Goal: Information Seeking & Learning: Obtain resource

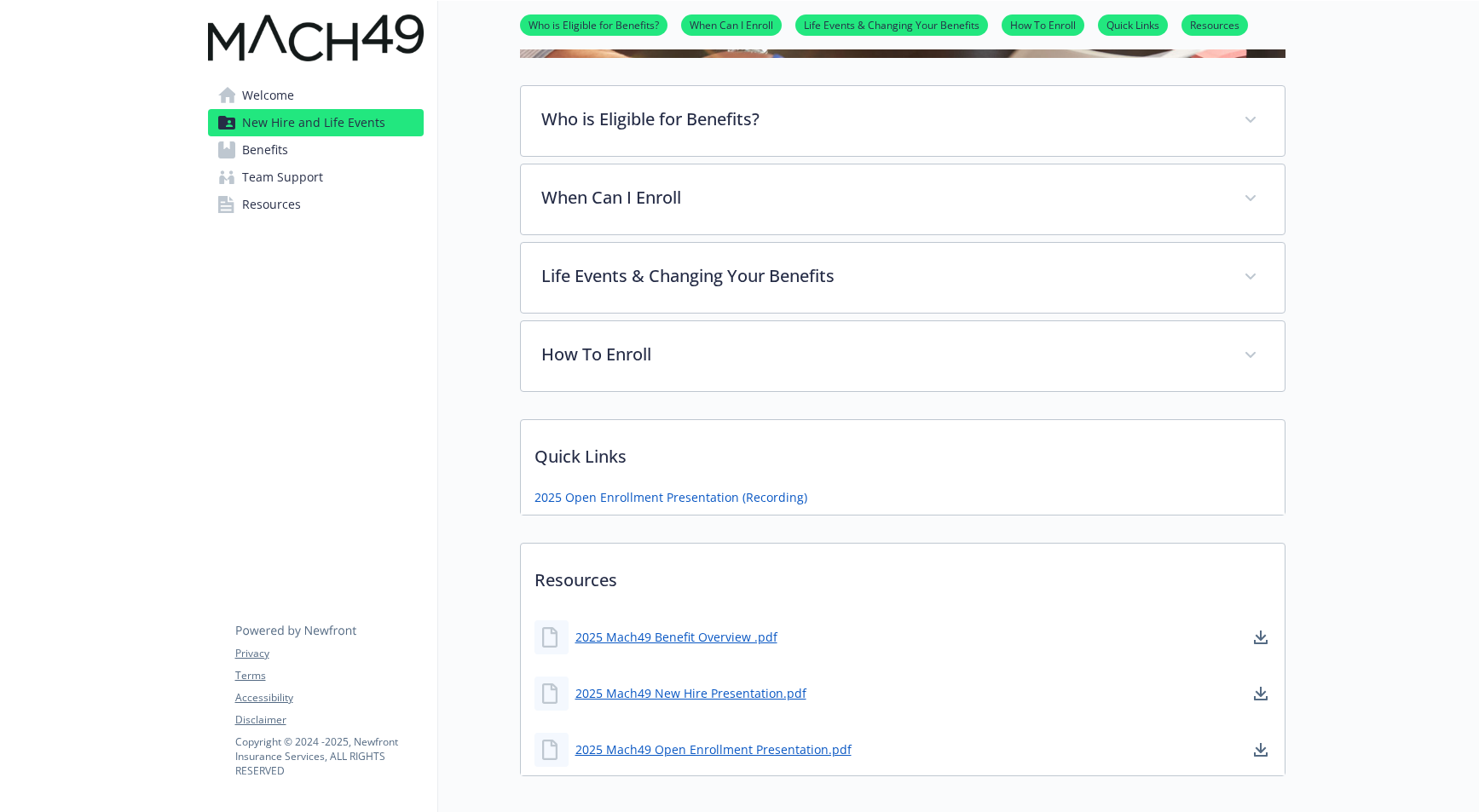
click at [339, 154] on link "Benefits" at bounding box center [316, 149] width 216 height 27
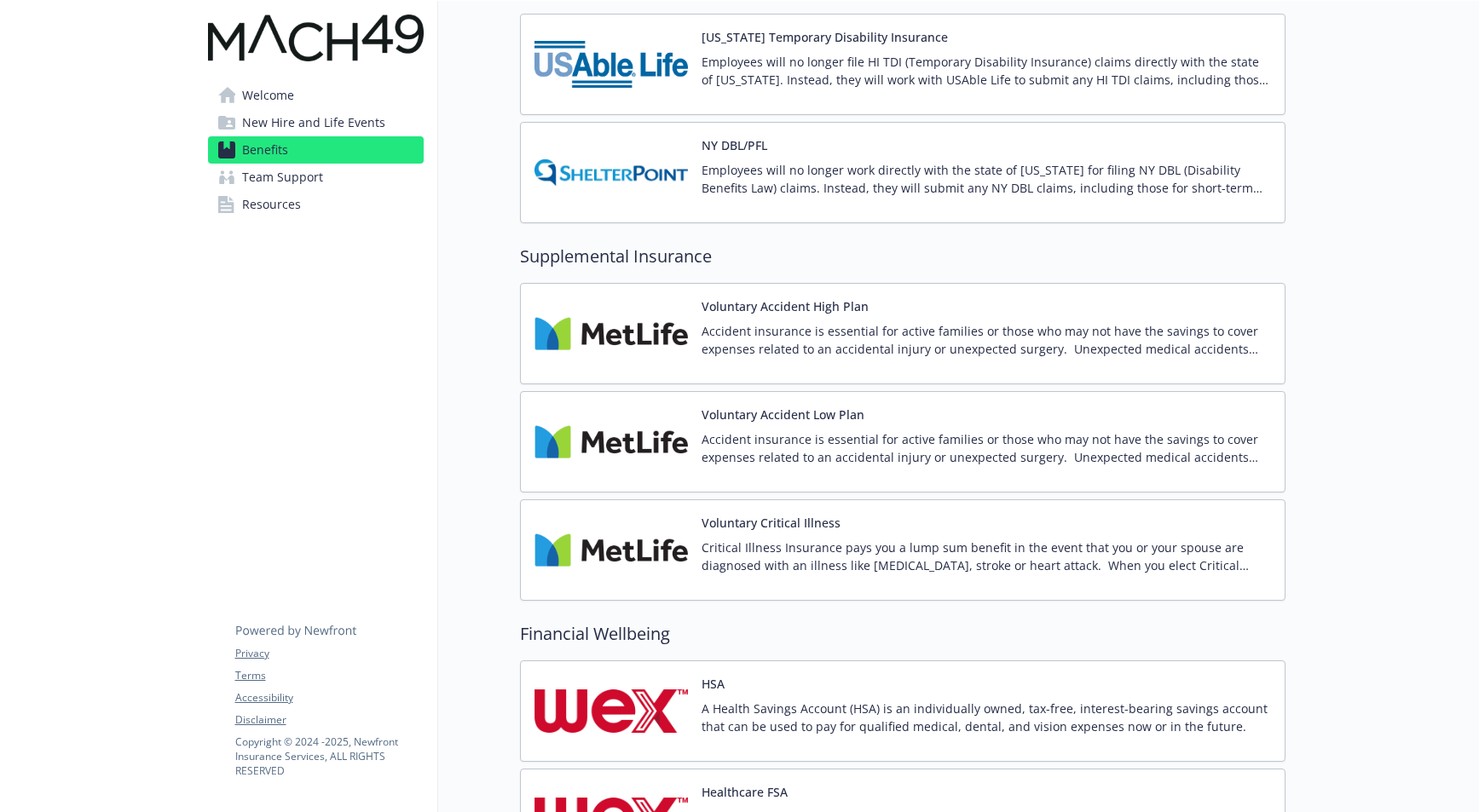
scroll to position [649, 0]
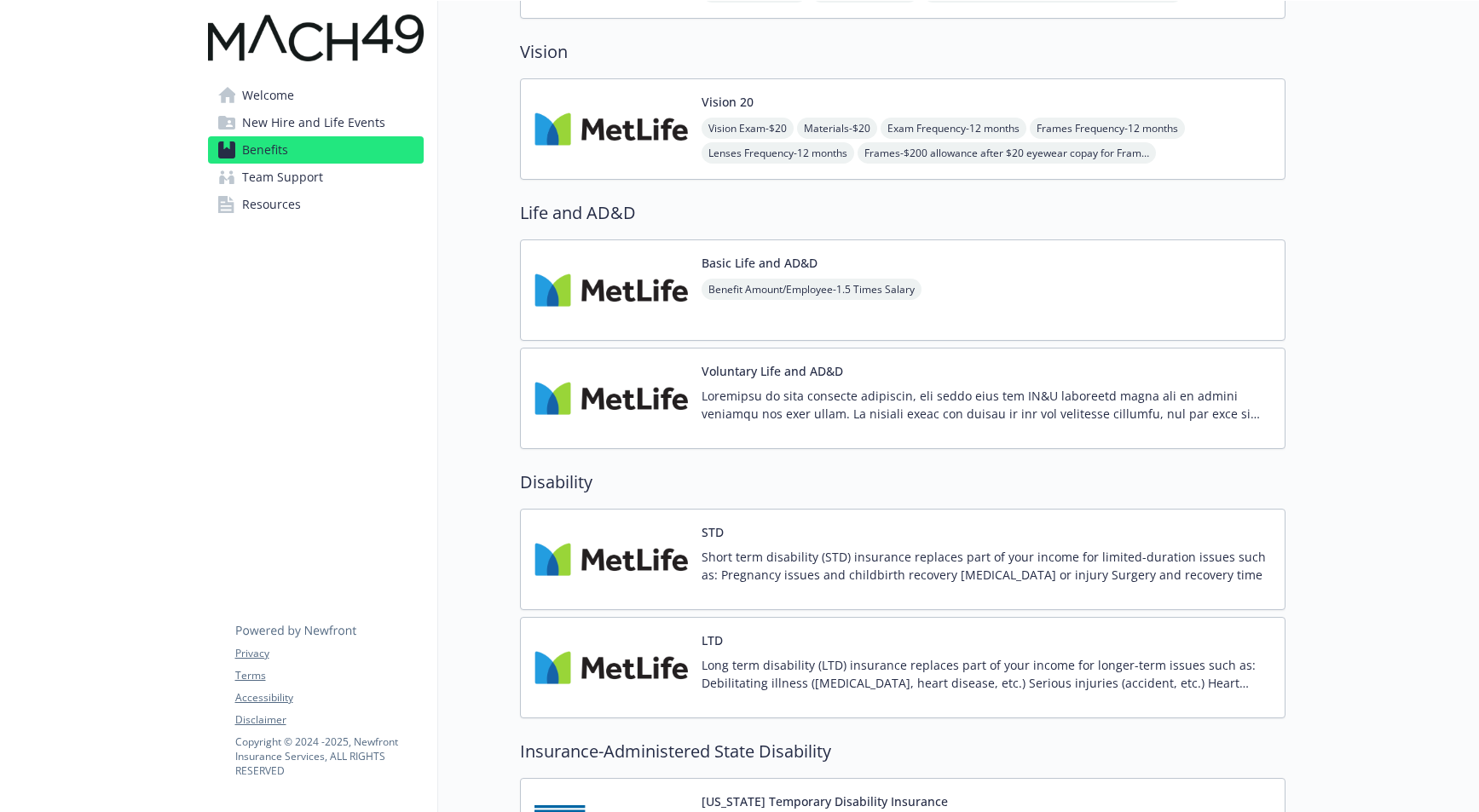
click at [963, 289] on div "Basic Life and AD&D Benefit Amount/Employee - 1.5 Times Salary" at bounding box center [903, 290] width 766 height 101
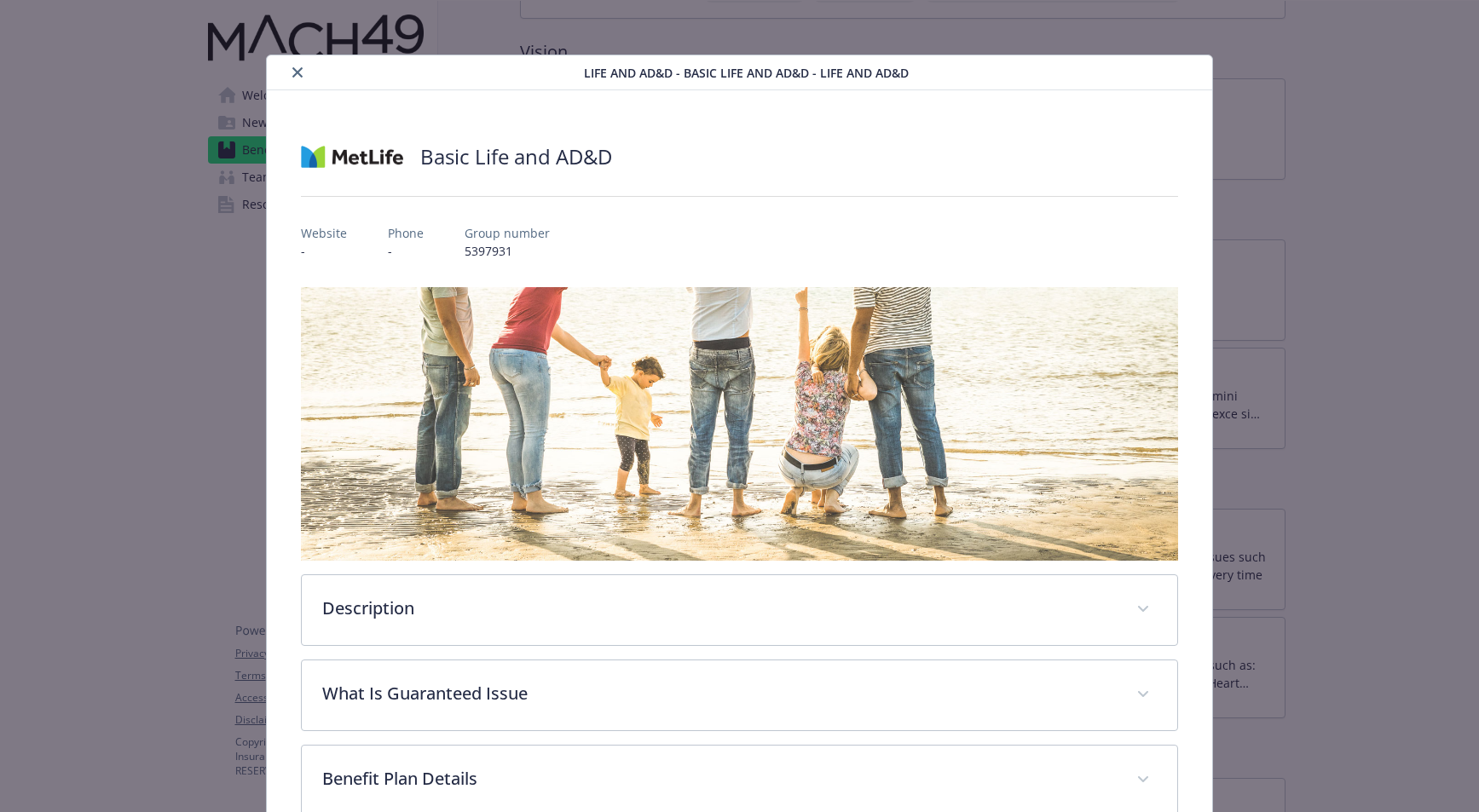
scroll to position [268, 0]
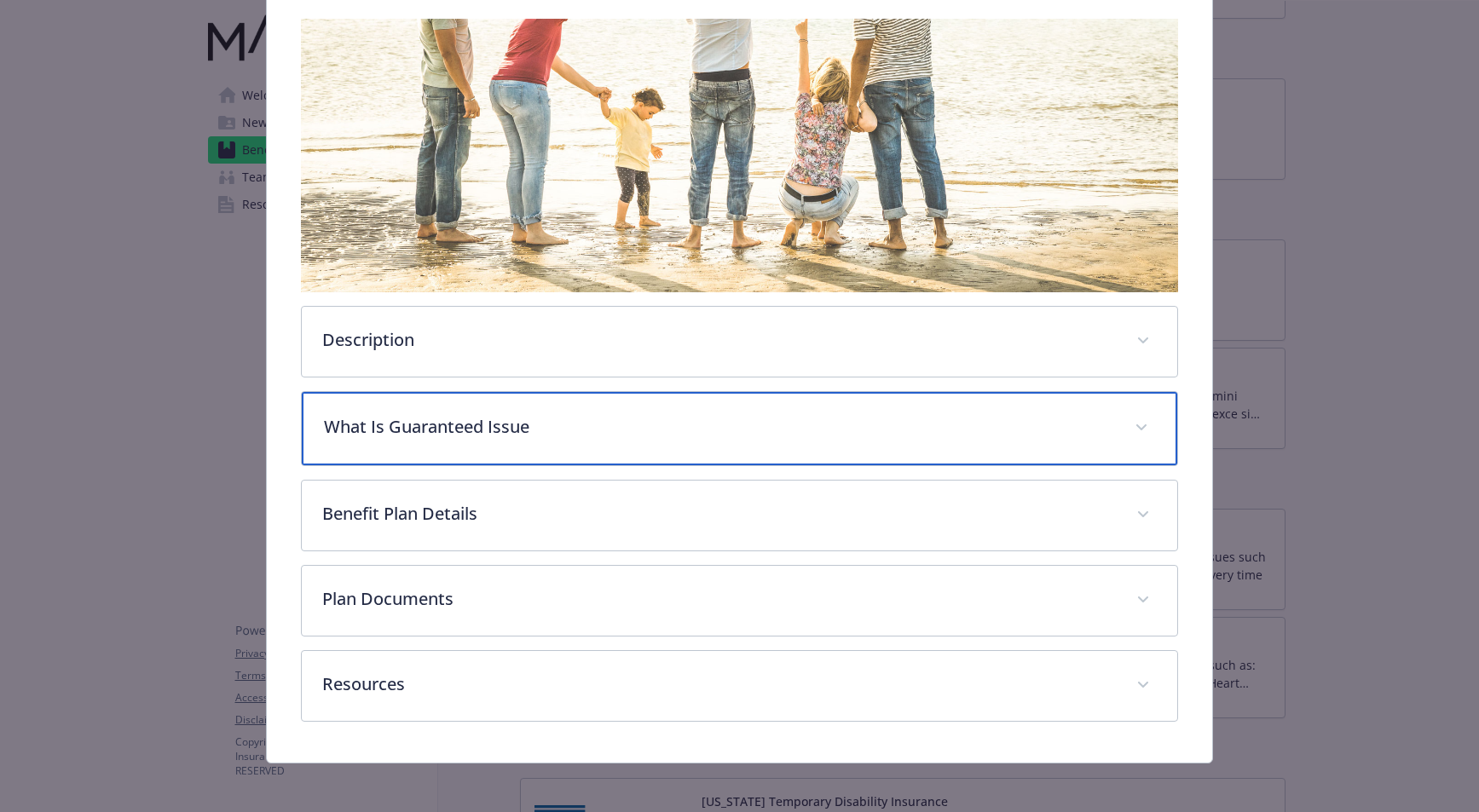
click at [517, 400] on div "What Is Guaranteed Issue" at bounding box center [739, 429] width 874 height 73
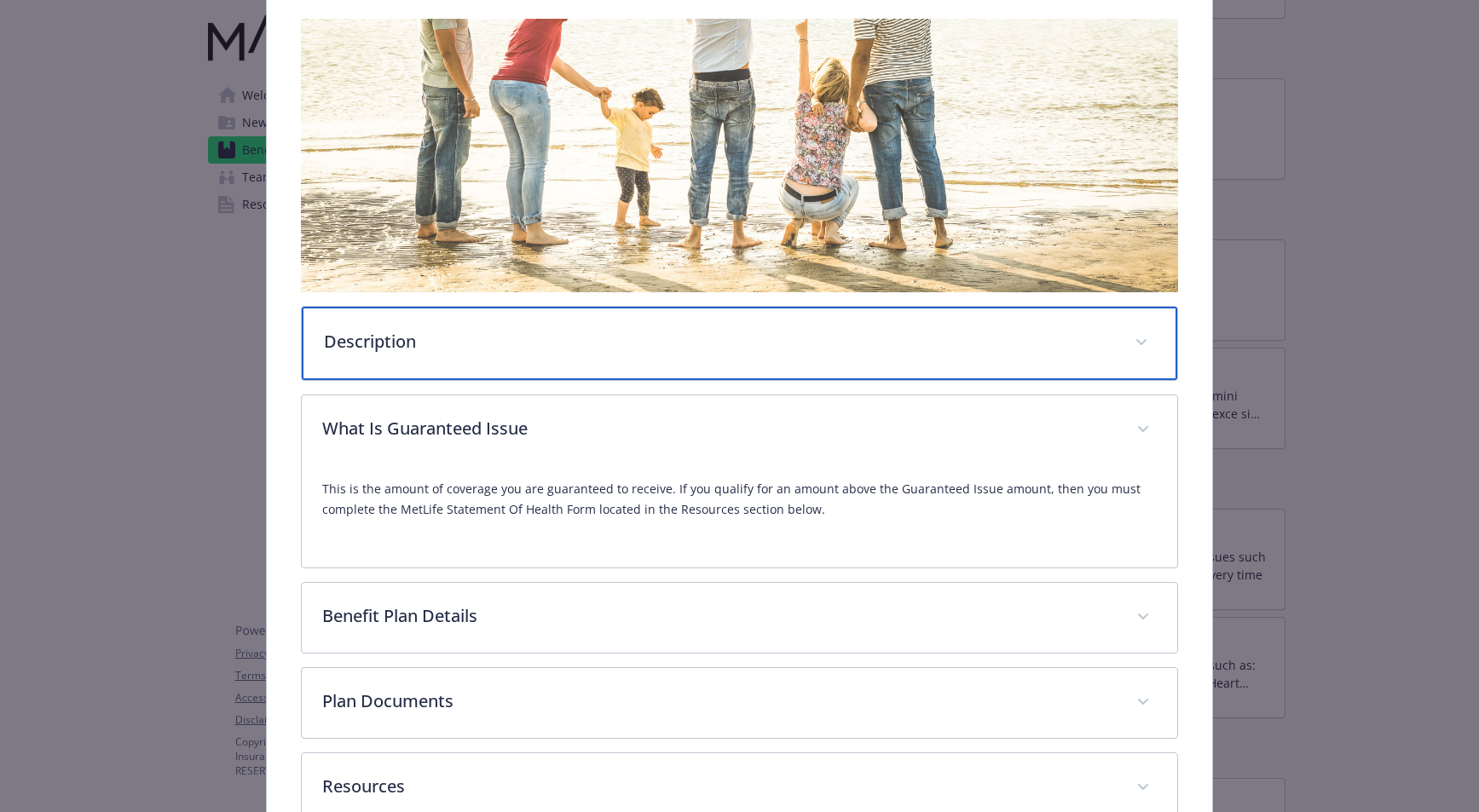
click at [453, 363] on div "Description" at bounding box center [739, 344] width 874 height 73
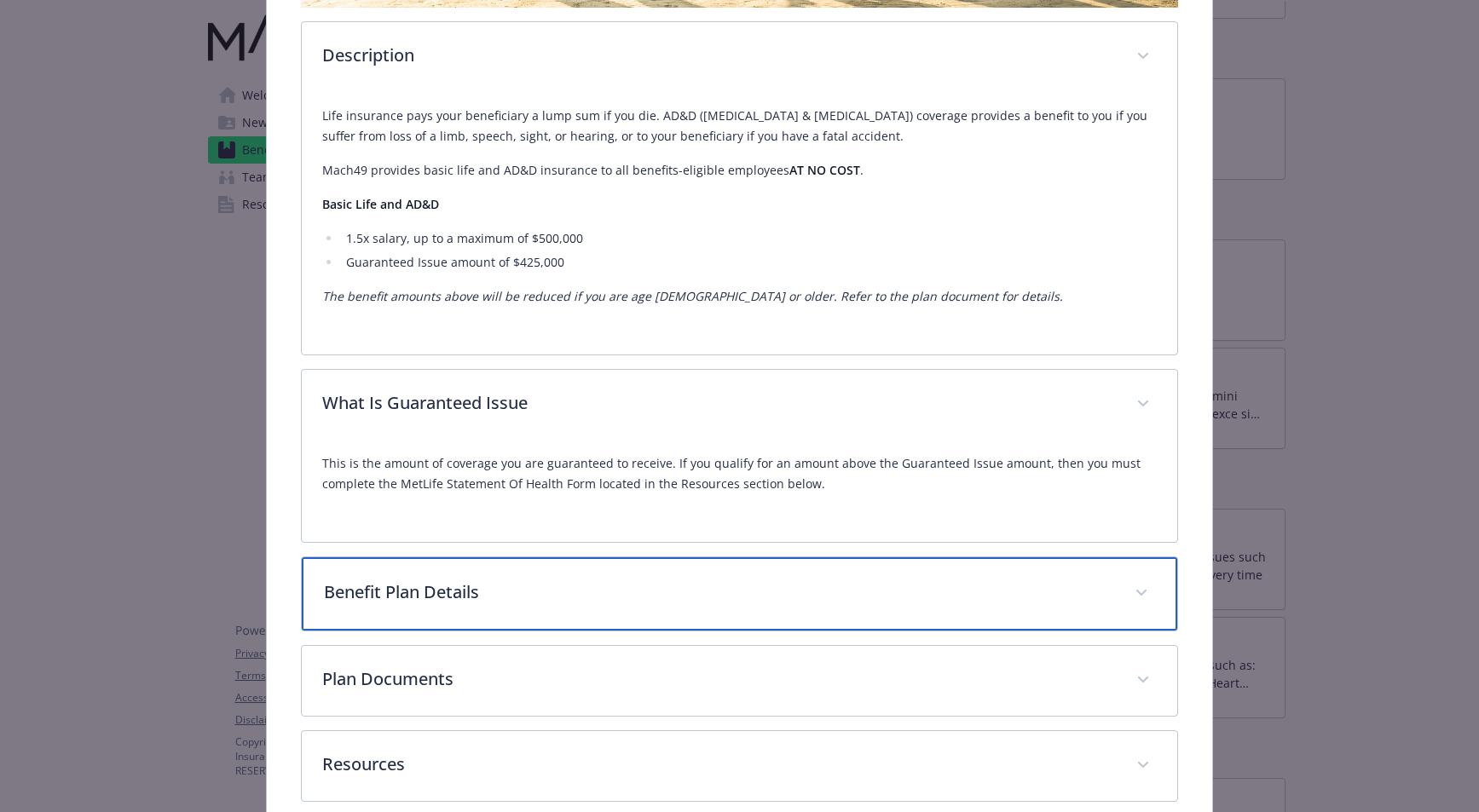
click at [579, 603] on div "Benefit Plan Details" at bounding box center [739, 594] width 874 height 73
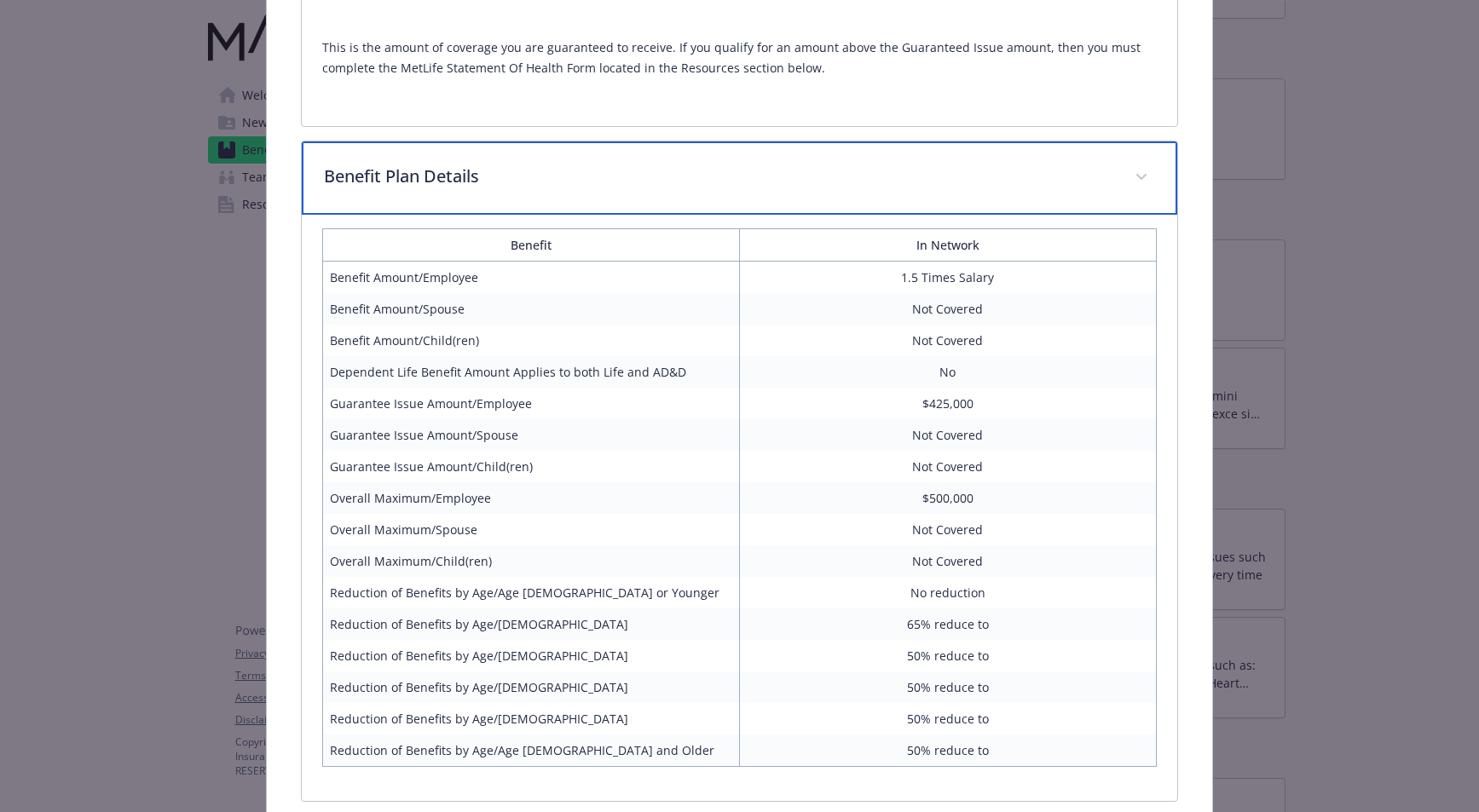
scroll to position [1223, 0]
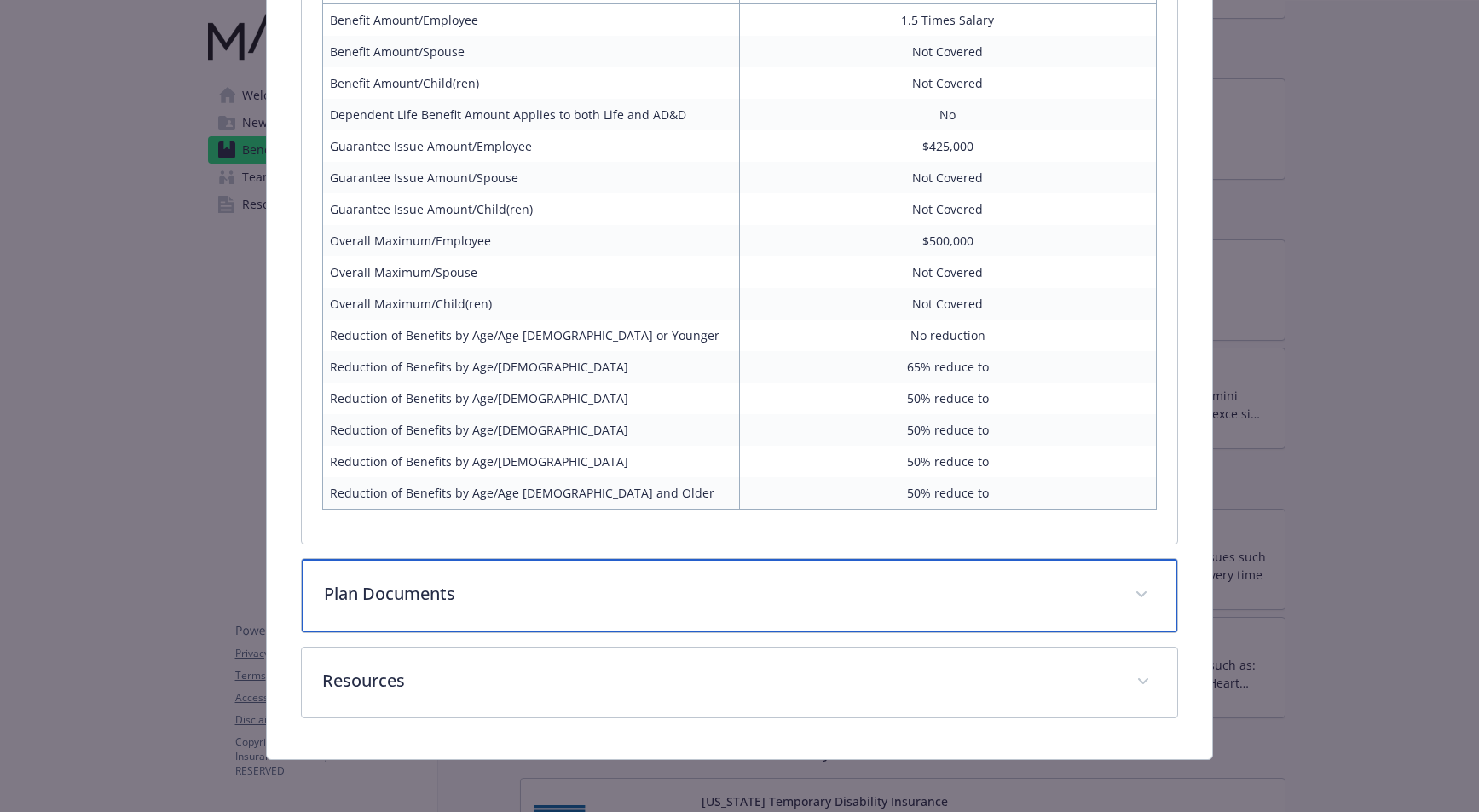
click at [628, 618] on div "Plan Documents" at bounding box center [739, 596] width 874 height 73
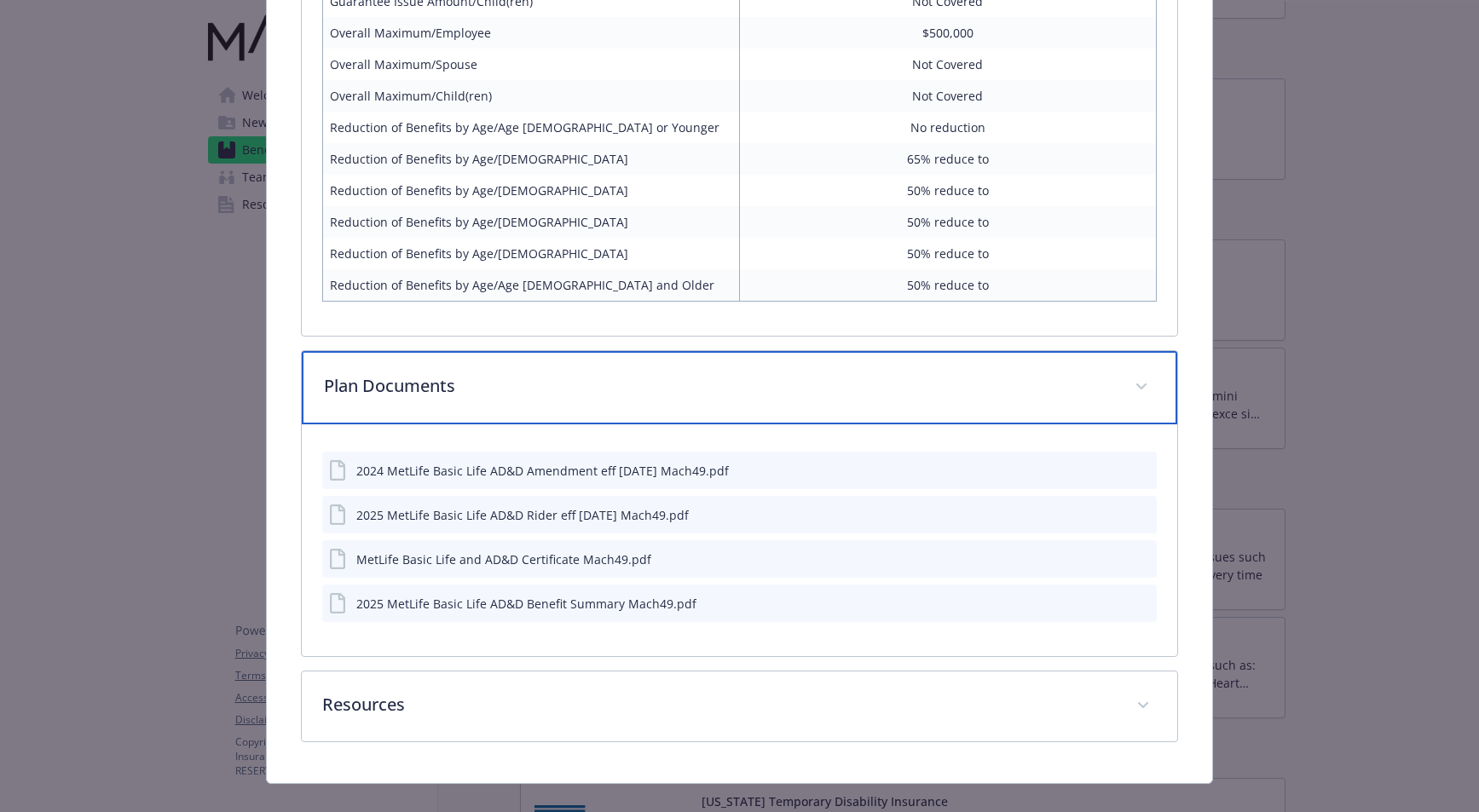
scroll to position [1454, 0]
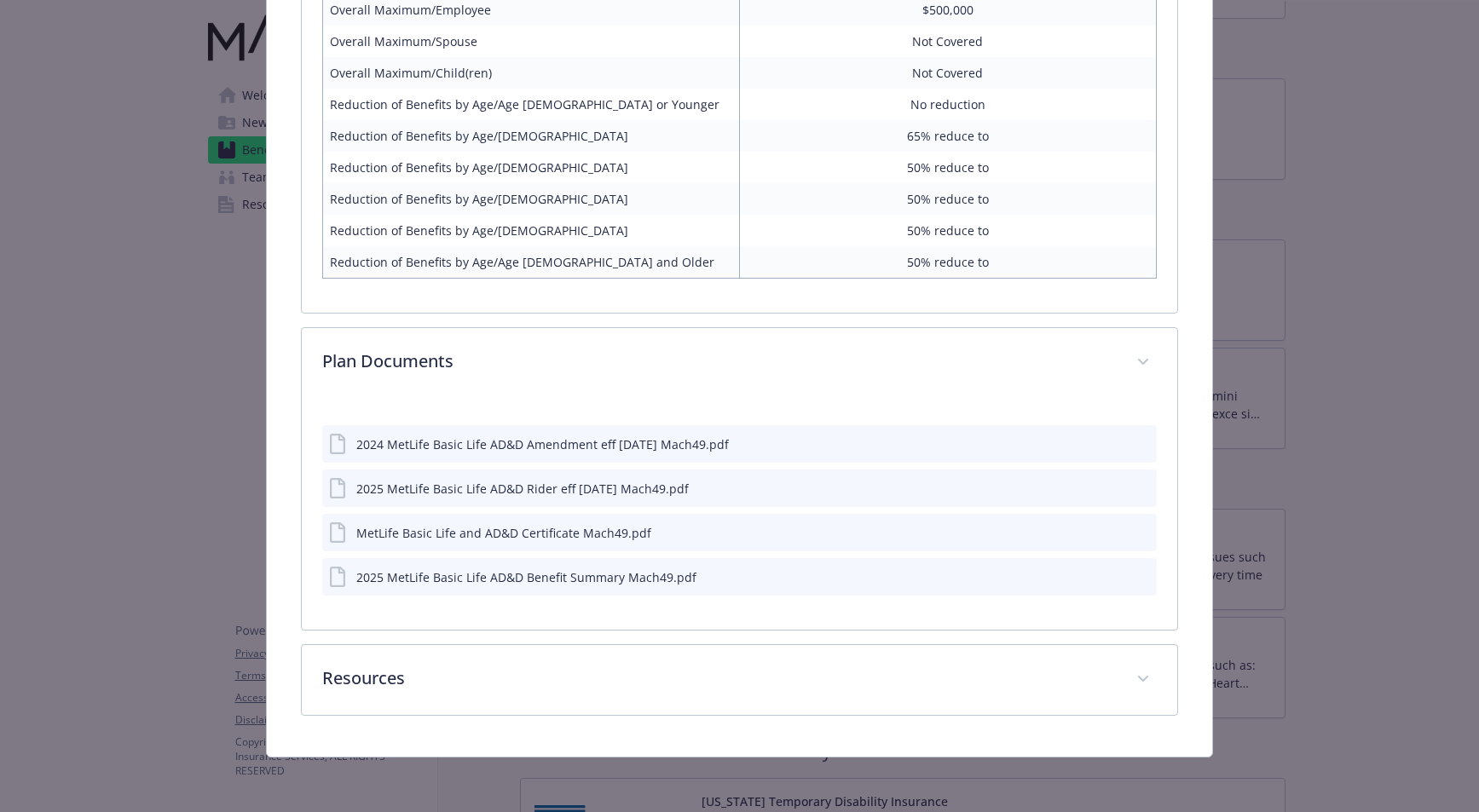
drag, startPoint x: 1103, startPoint y: 578, endPoint x: 1098, endPoint y: 564, distance: 14.9
click at [1106, 578] on icon "download file" at bounding box center [1113, 576] width 14 height 14
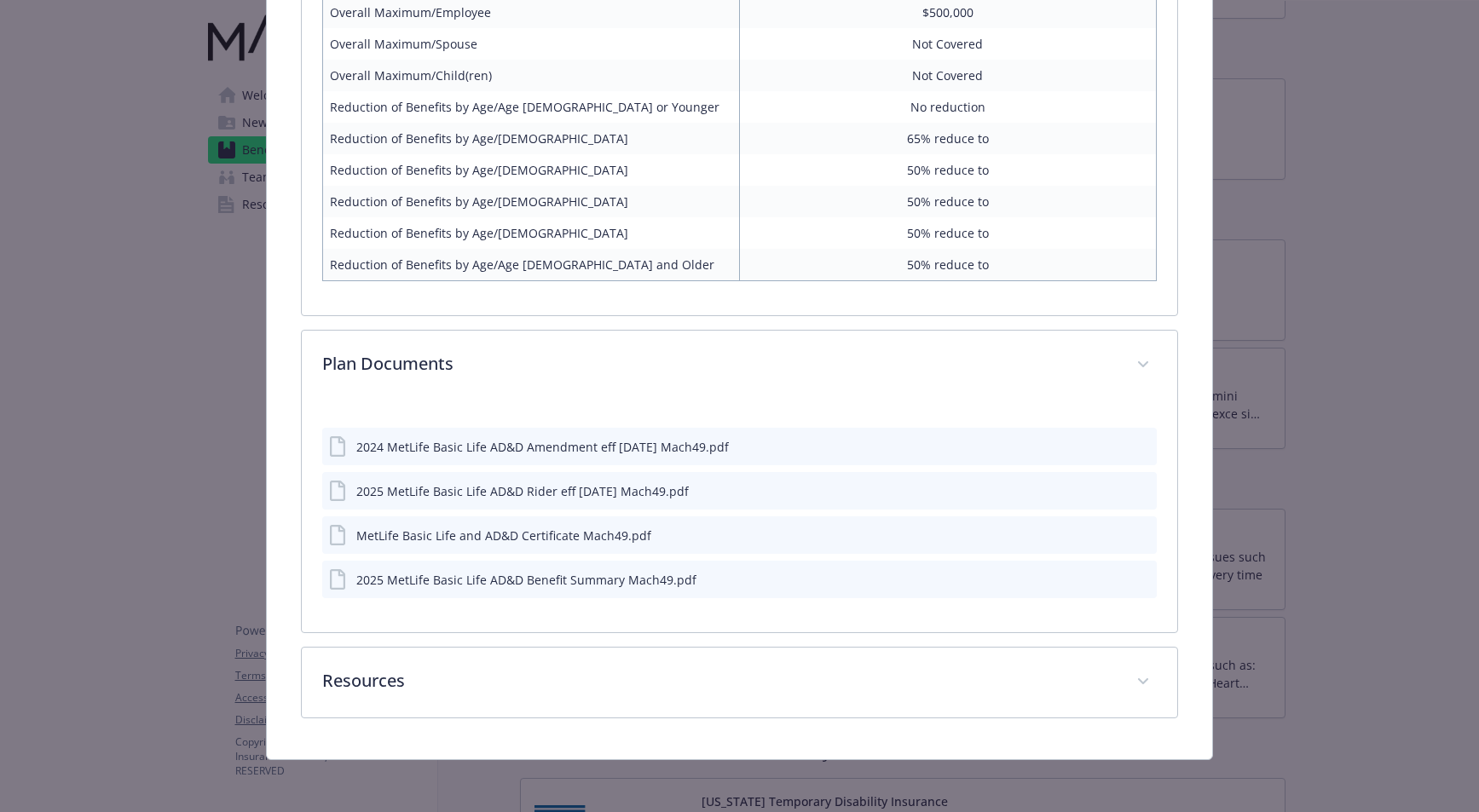
click at [1107, 532] on icon "download file" at bounding box center [1113, 535] width 14 height 14
click at [1108, 496] on button "details for plan Life and AD&D - Basic Life and AD&D - Life and AD&D" at bounding box center [1114, 491] width 14 height 17
click at [1107, 483] on icon "download file" at bounding box center [1113, 490] width 14 height 14
click at [1106, 444] on icon "download file" at bounding box center [1113, 446] width 14 height 14
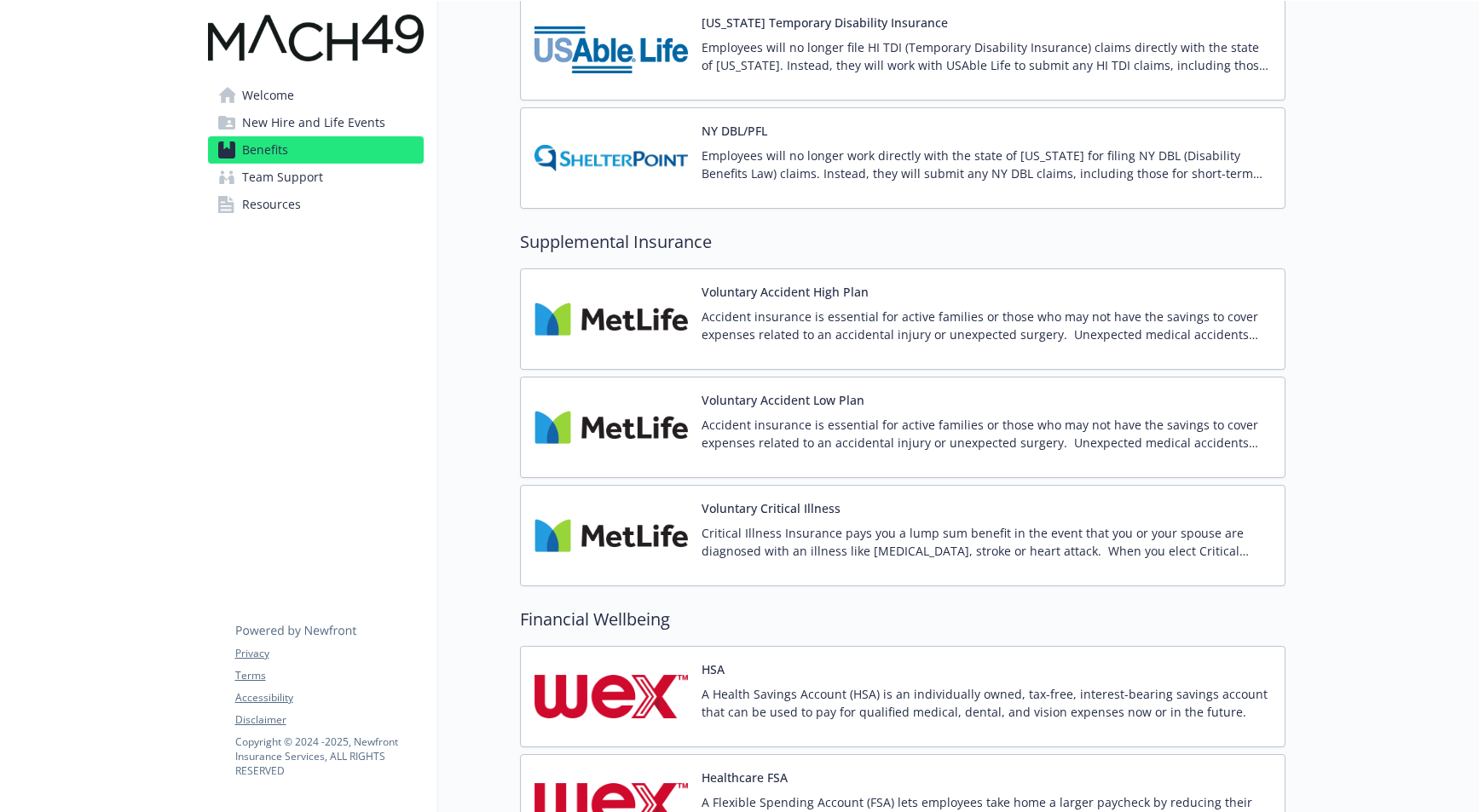
scroll to position [1516, 0]
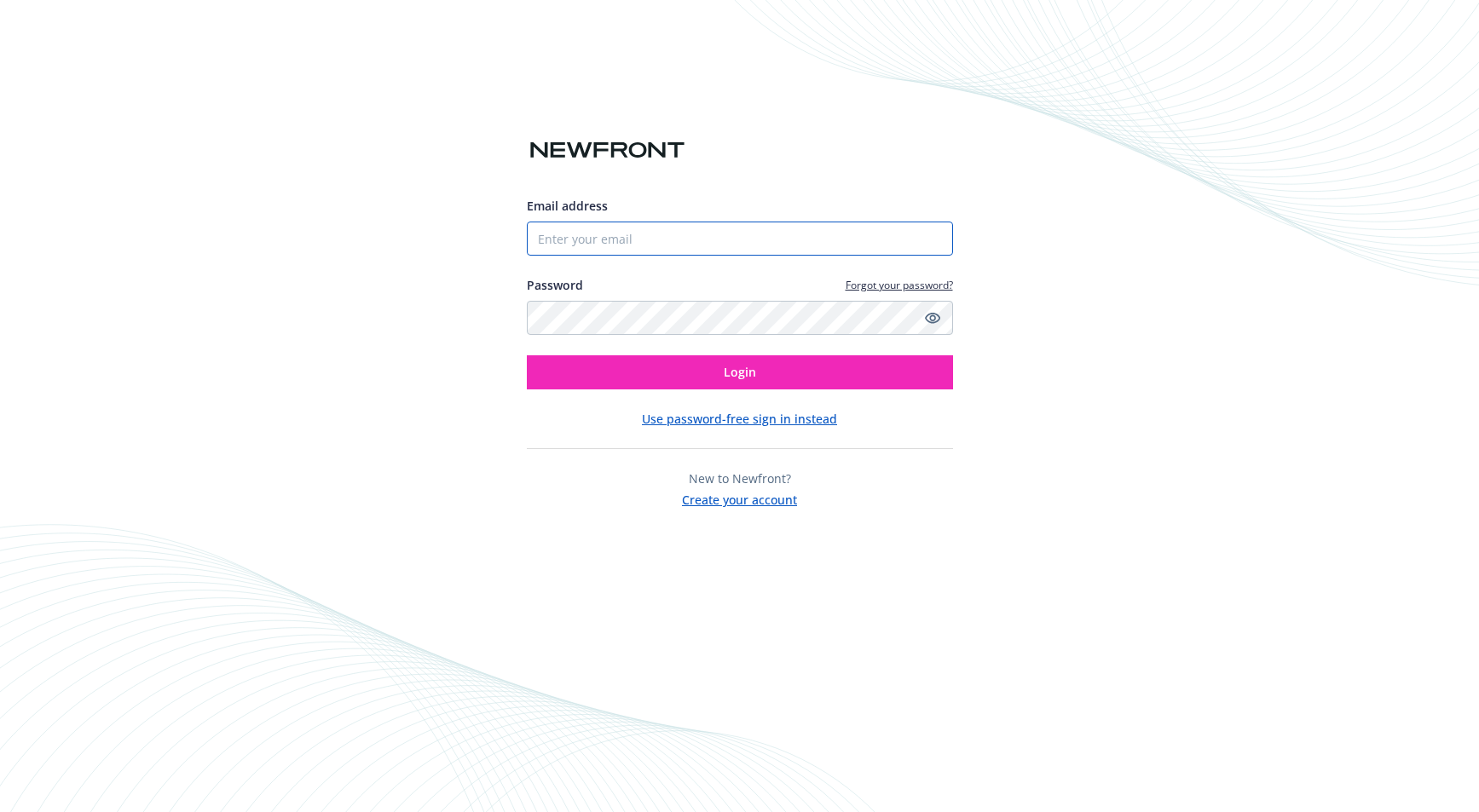
click at [658, 226] on input "Email address" at bounding box center [740, 239] width 427 height 34
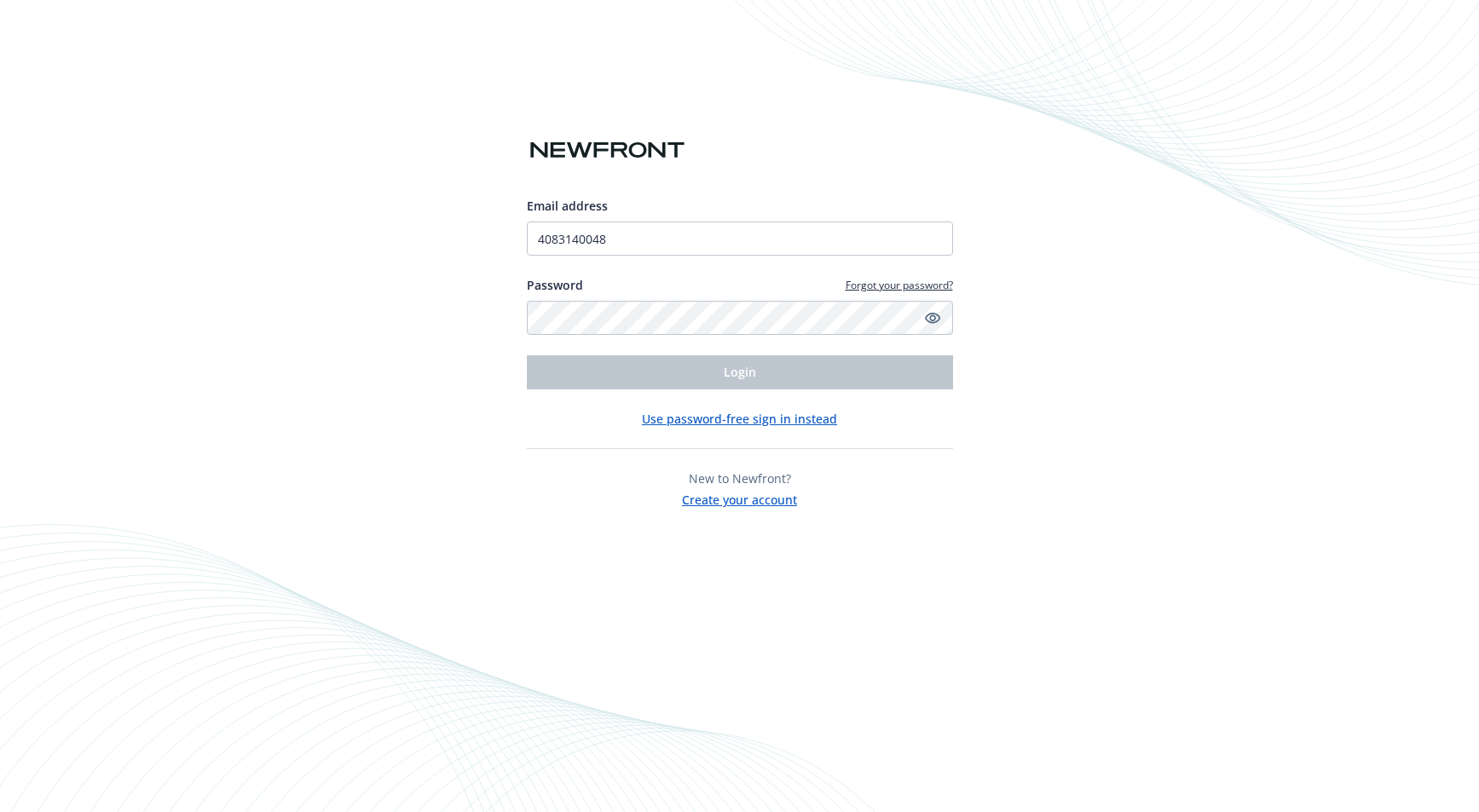
click at [712, 351] on div "Email address 4083140048 Password Forgot your password? Login" at bounding box center [740, 293] width 427 height 192
click at [669, 253] on input "4083140048" at bounding box center [740, 239] width 427 height 34
type input "[EMAIL_ADDRESS][PERSON_NAME][DOMAIN_NAME]"
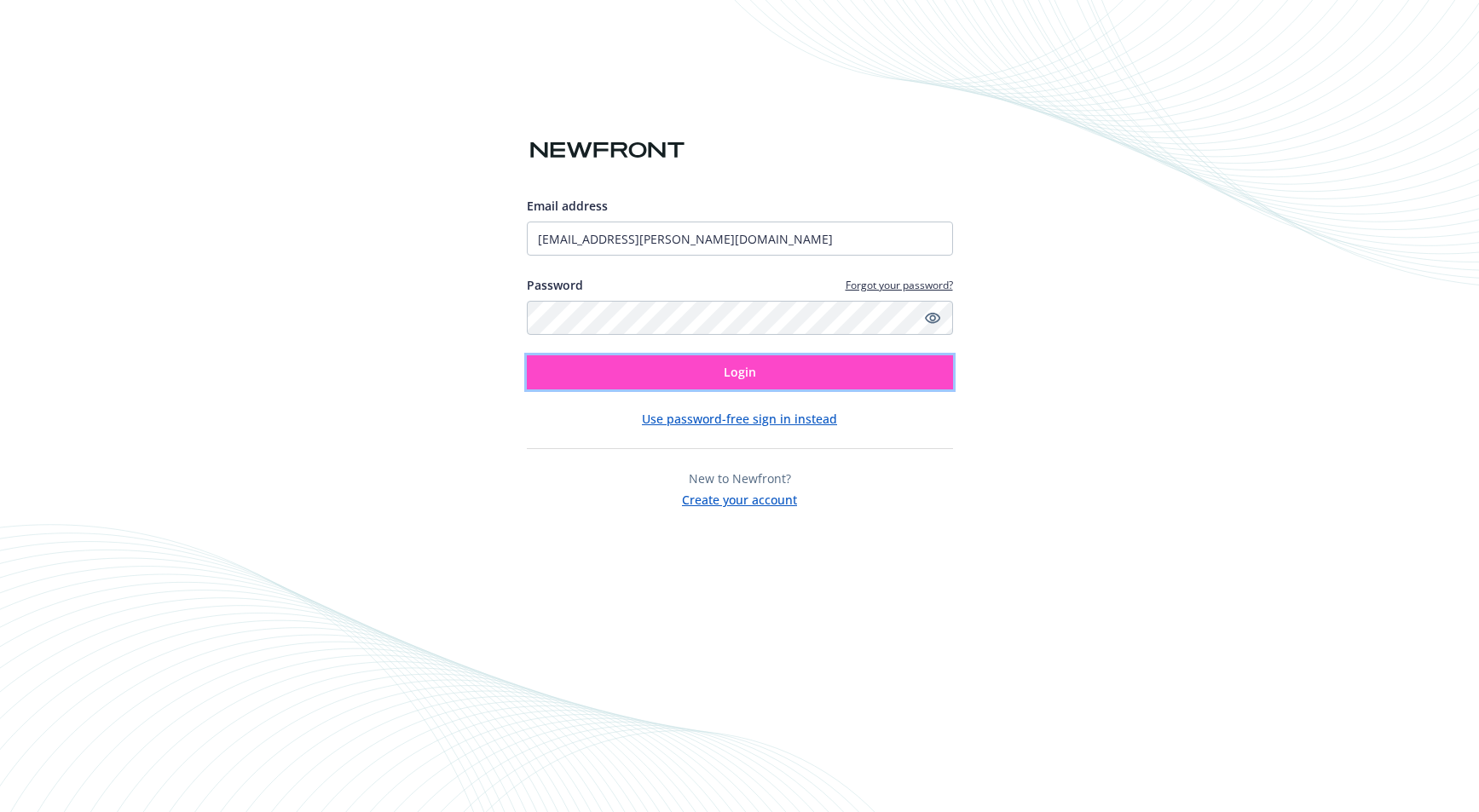
click at [666, 377] on button "Login" at bounding box center [740, 372] width 427 height 34
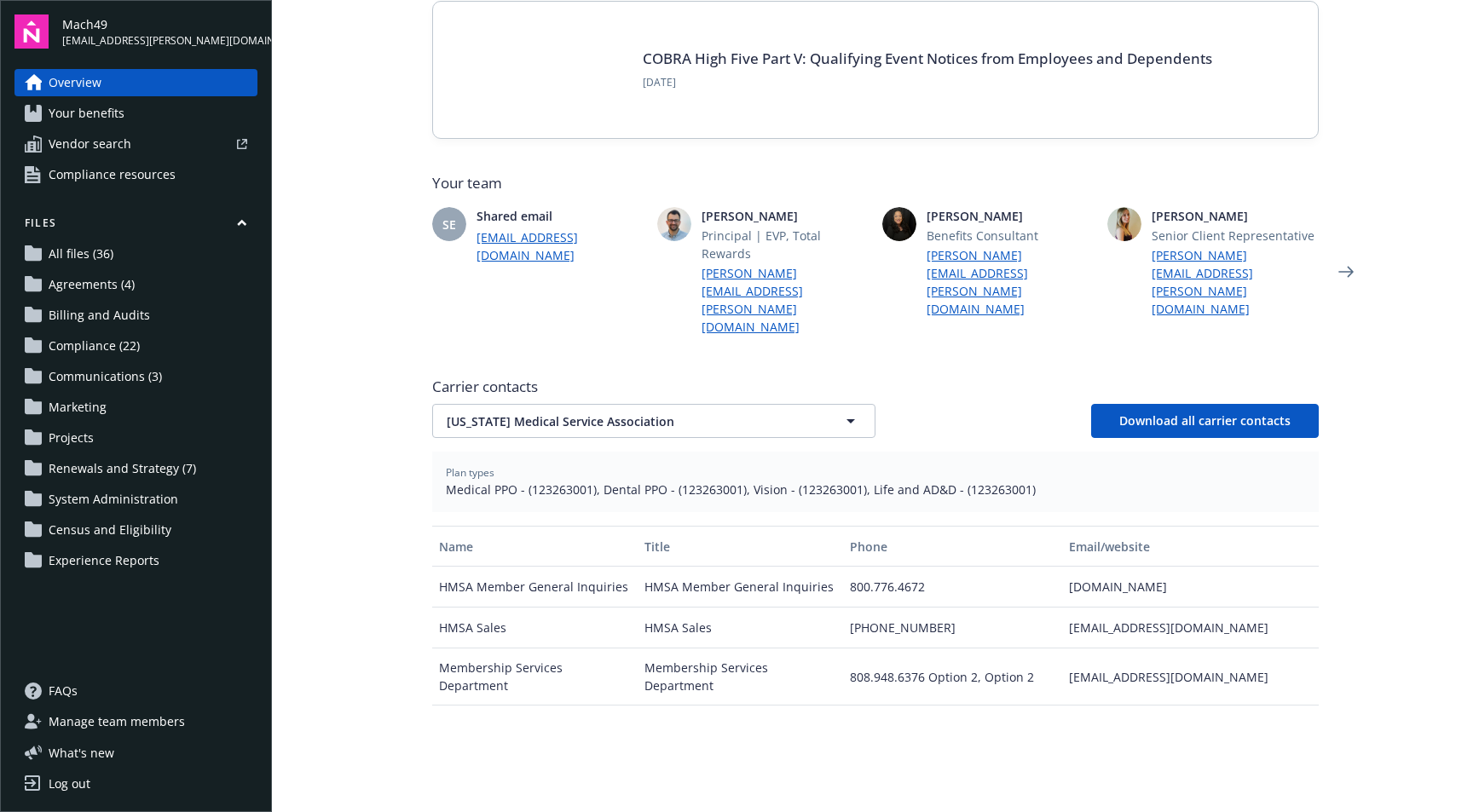
scroll to position [340, 0]
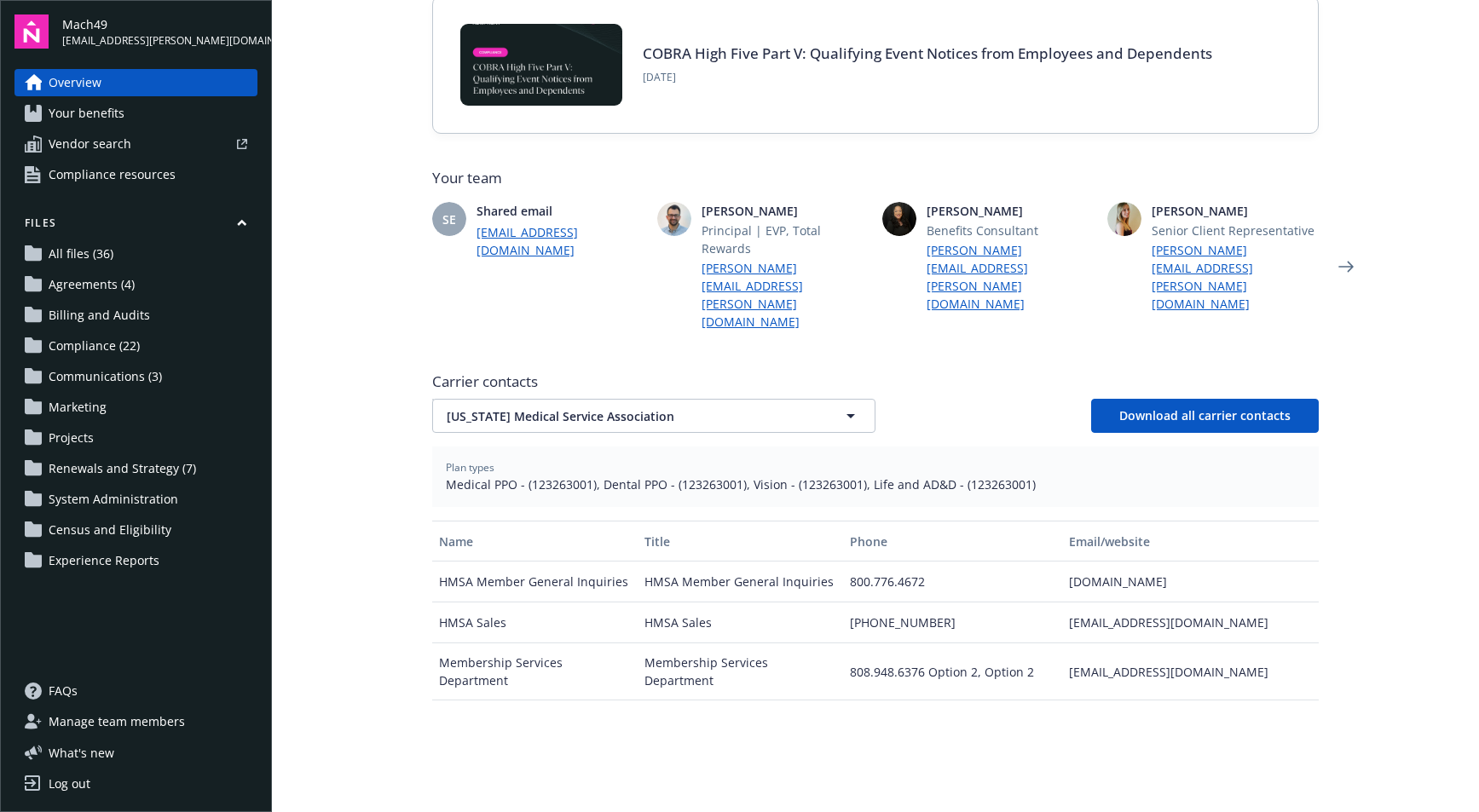
click at [164, 347] on link "Compliance (22)" at bounding box center [136, 345] width 243 height 27
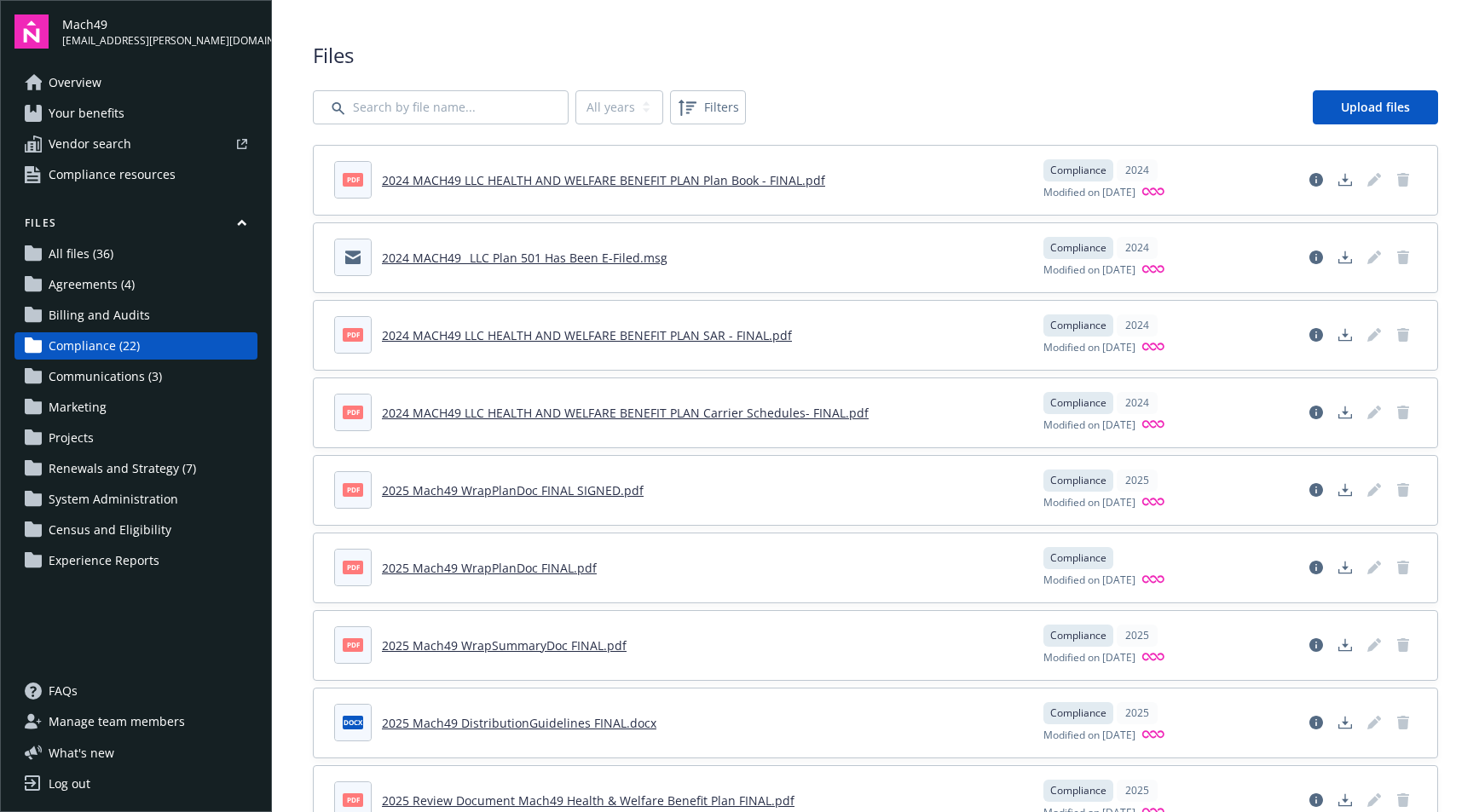
click at [122, 272] on span "Agreements (4)" at bounding box center [92, 284] width 86 height 27
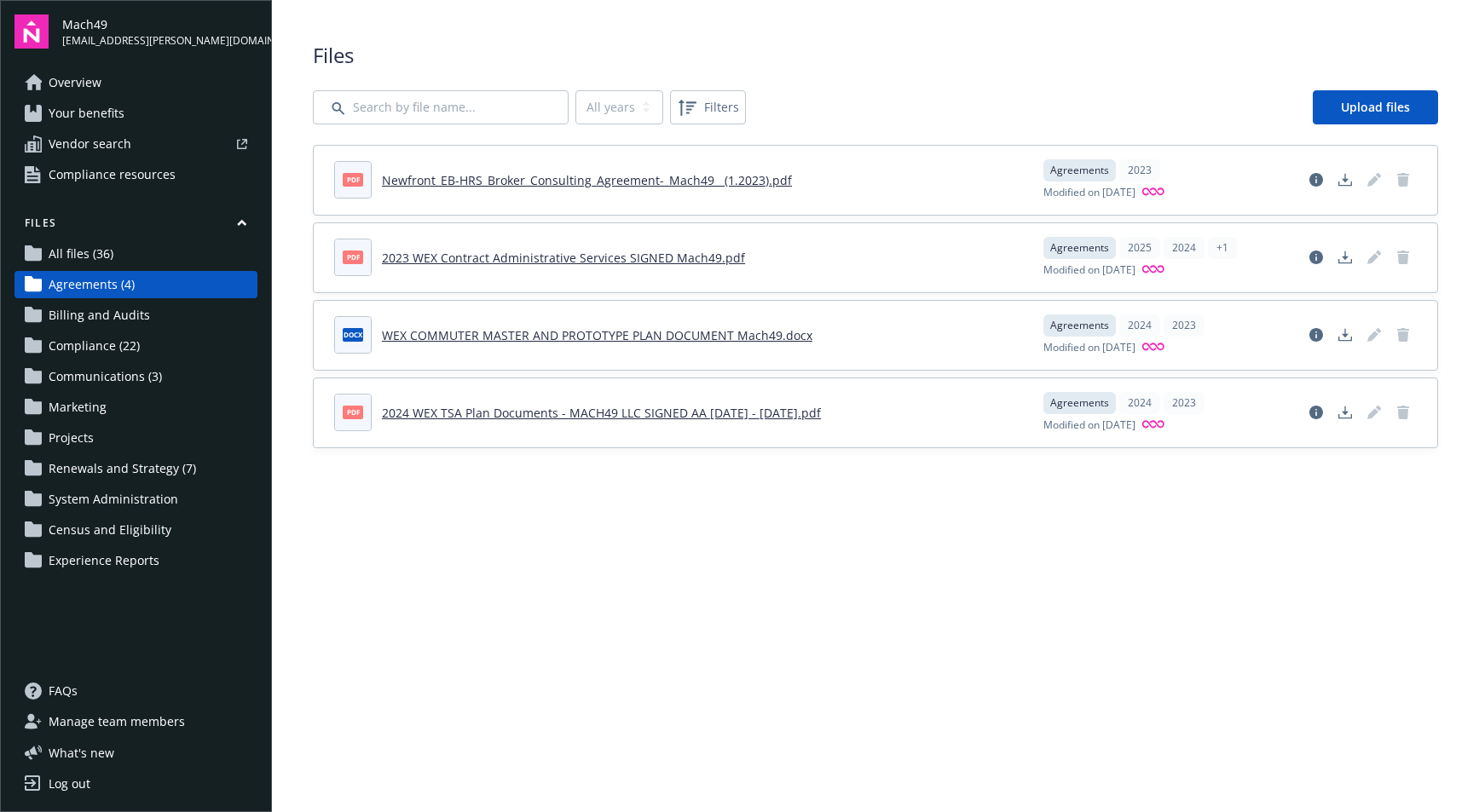
click at [125, 256] on link "All files (36)" at bounding box center [136, 253] width 243 height 27
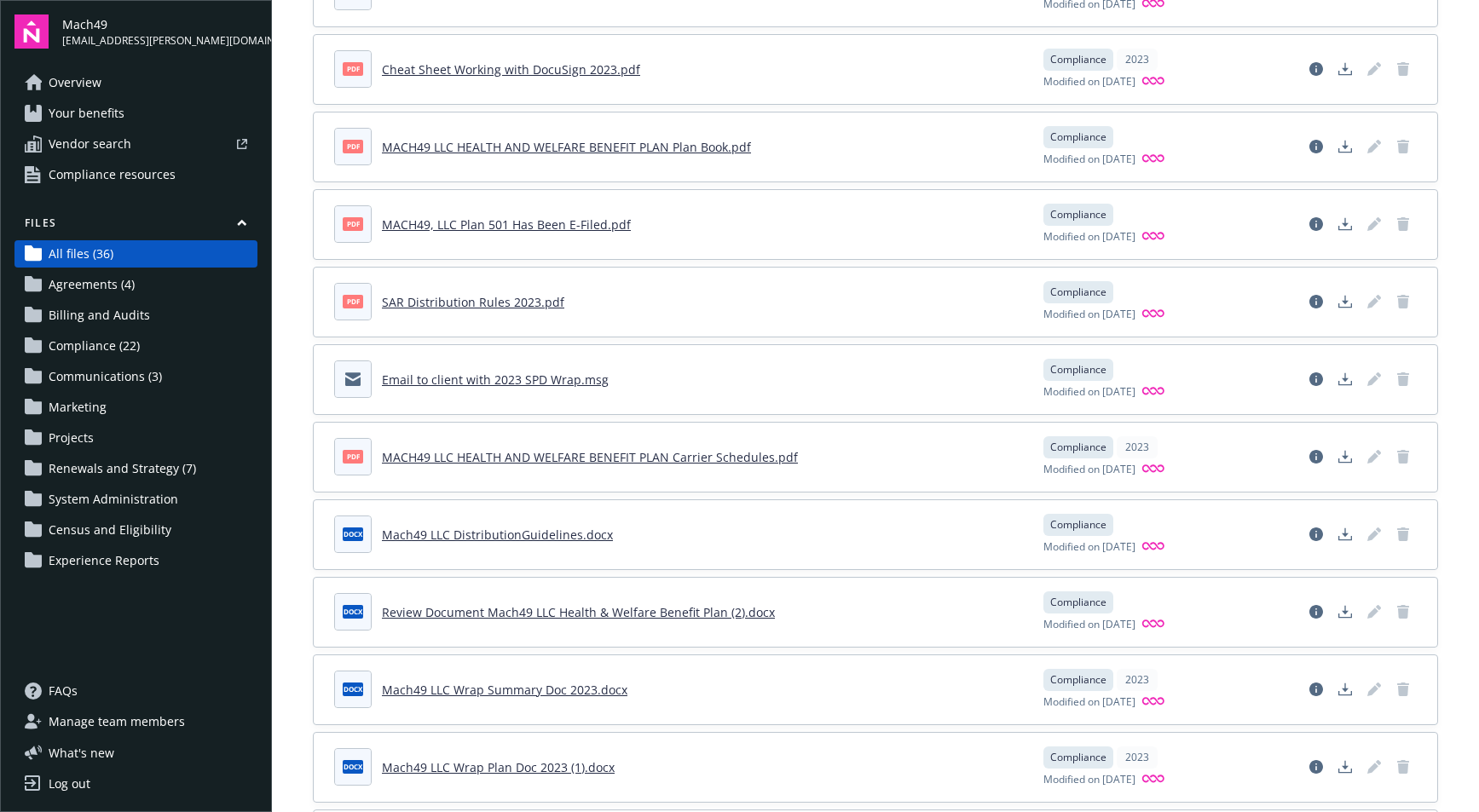
scroll to position [2159, 0]
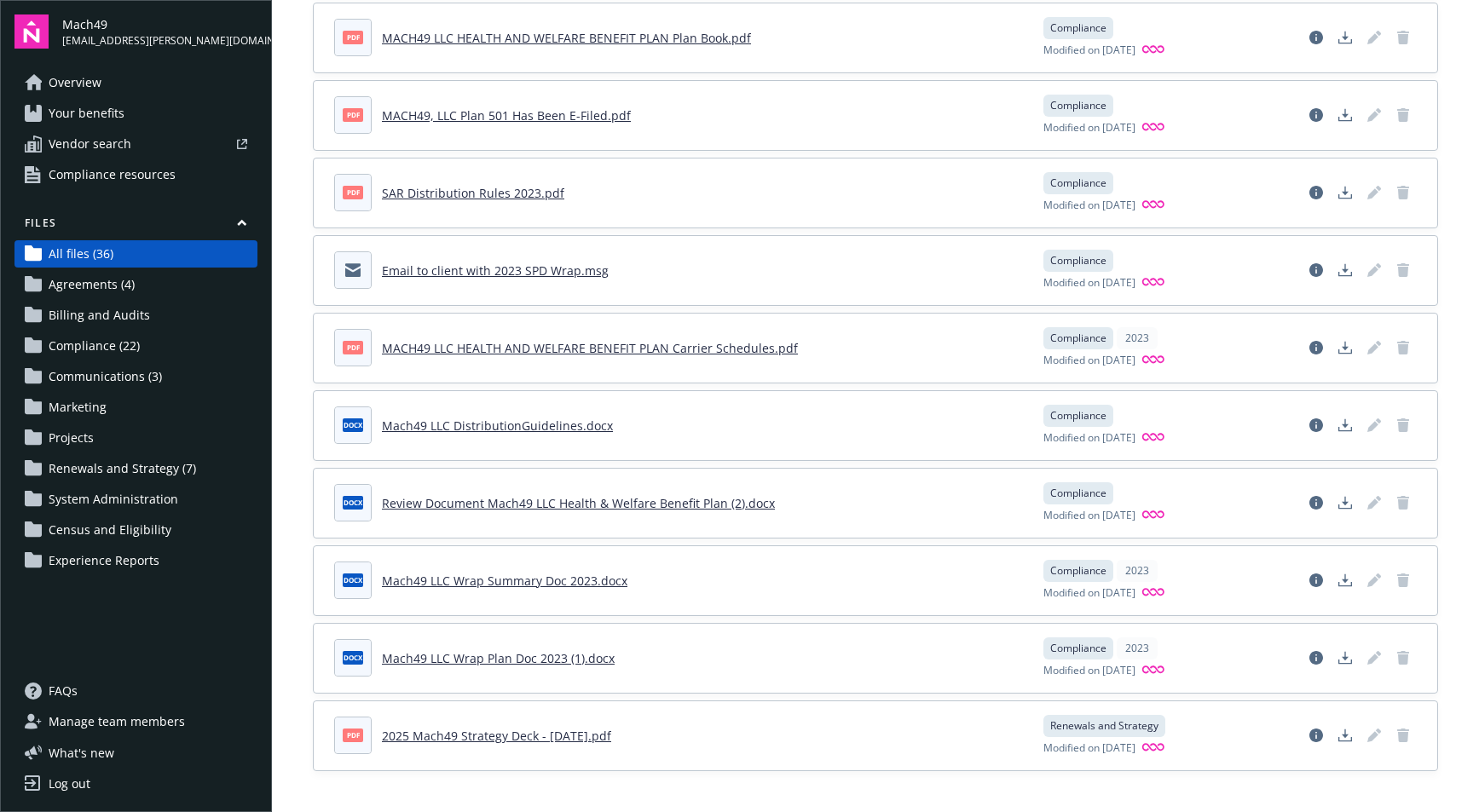
click at [514, 579] on link "Mach49 LLC Wrap Summary Doc 2023.docx" at bounding box center [504, 580] width 246 height 17
